Goal: Task Accomplishment & Management: Manage account settings

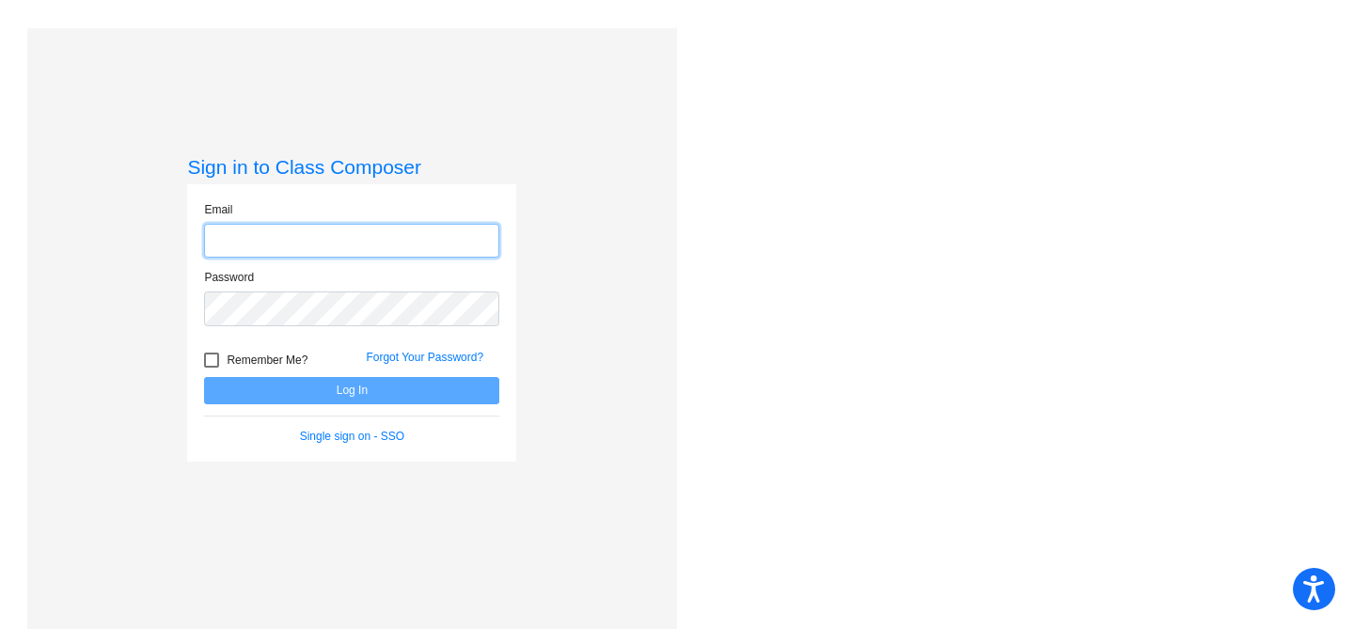
type input "[EMAIL_ADDRESS][DOMAIN_NAME]"
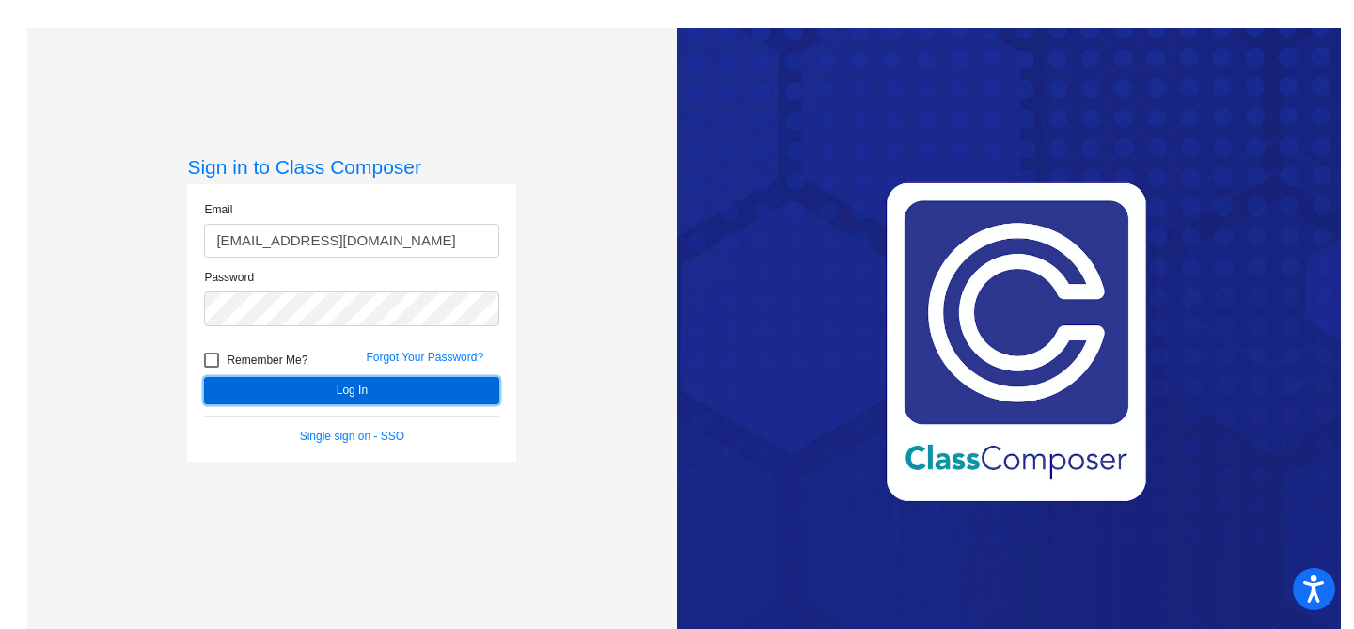
click at [326, 396] on button "Log In" at bounding box center [351, 390] width 295 height 27
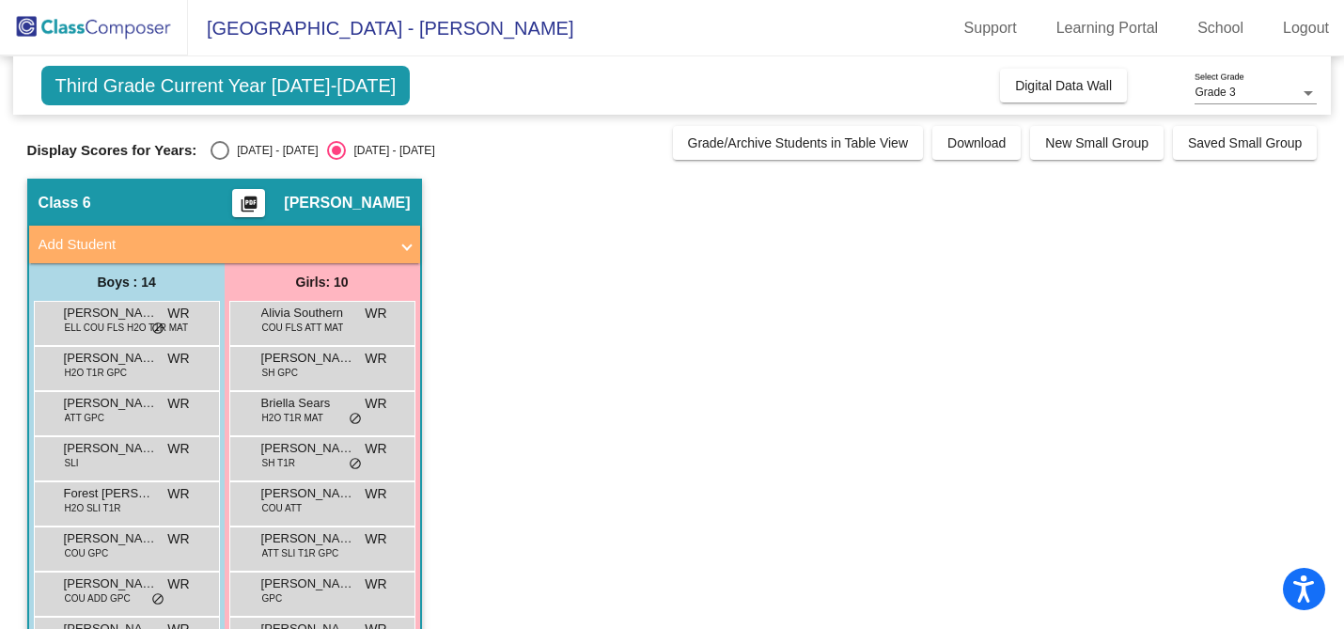
click at [212, 153] on div "Select an option" at bounding box center [220, 150] width 19 height 19
click at [219, 160] on input "[DATE] - [DATE]" at bounding box center [219, 160] width 1 height 1
radio input "true"
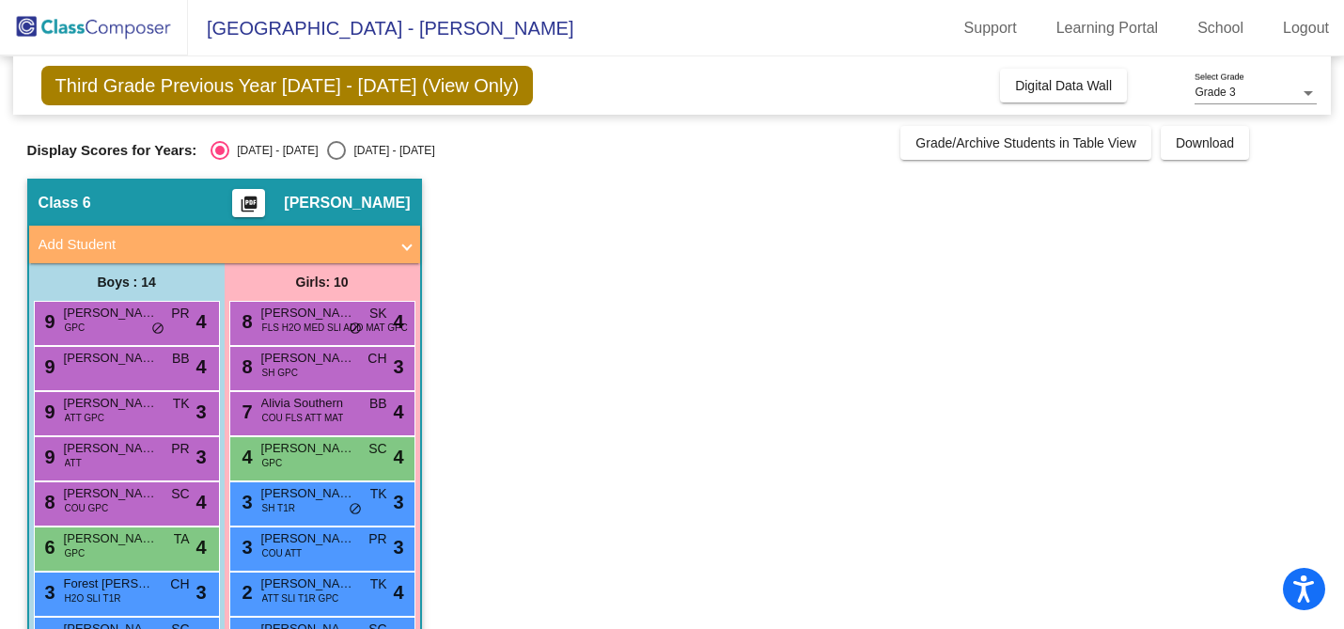
click at [327, 150] on div "Select an option" at bounding box center [336, 150] width 19 height 19
click at [336, 160] on input "[DATE] - [DATE]" at bounding box center [336, 160] width 1 height 1
radio input "true"
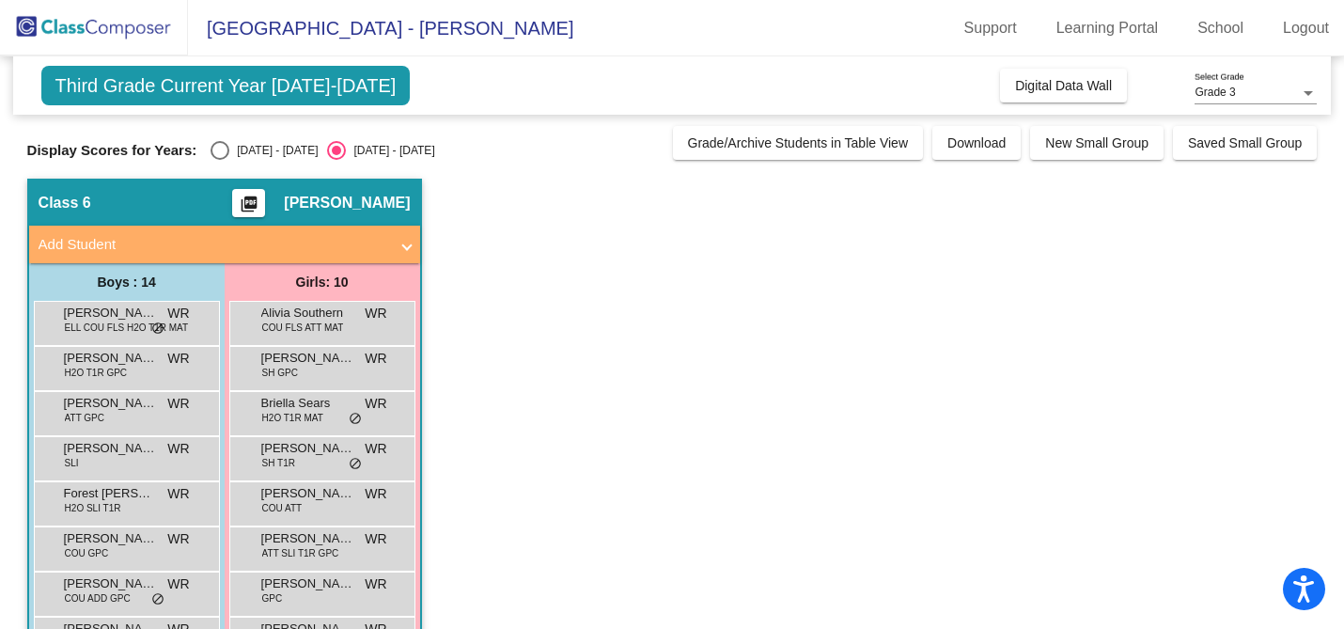
click at [355, 92] on span "Third Grade Current Year [DATE]-[DATE]" at bounding box center [225, 85] width 369 height 39
click at [324, 96] on span "Third Grade Current Year [DATE]-[DATE]" at bounding box center [225, 85] width 369 height 39
